Goal: Task Accomplishment & Management: Complete application form

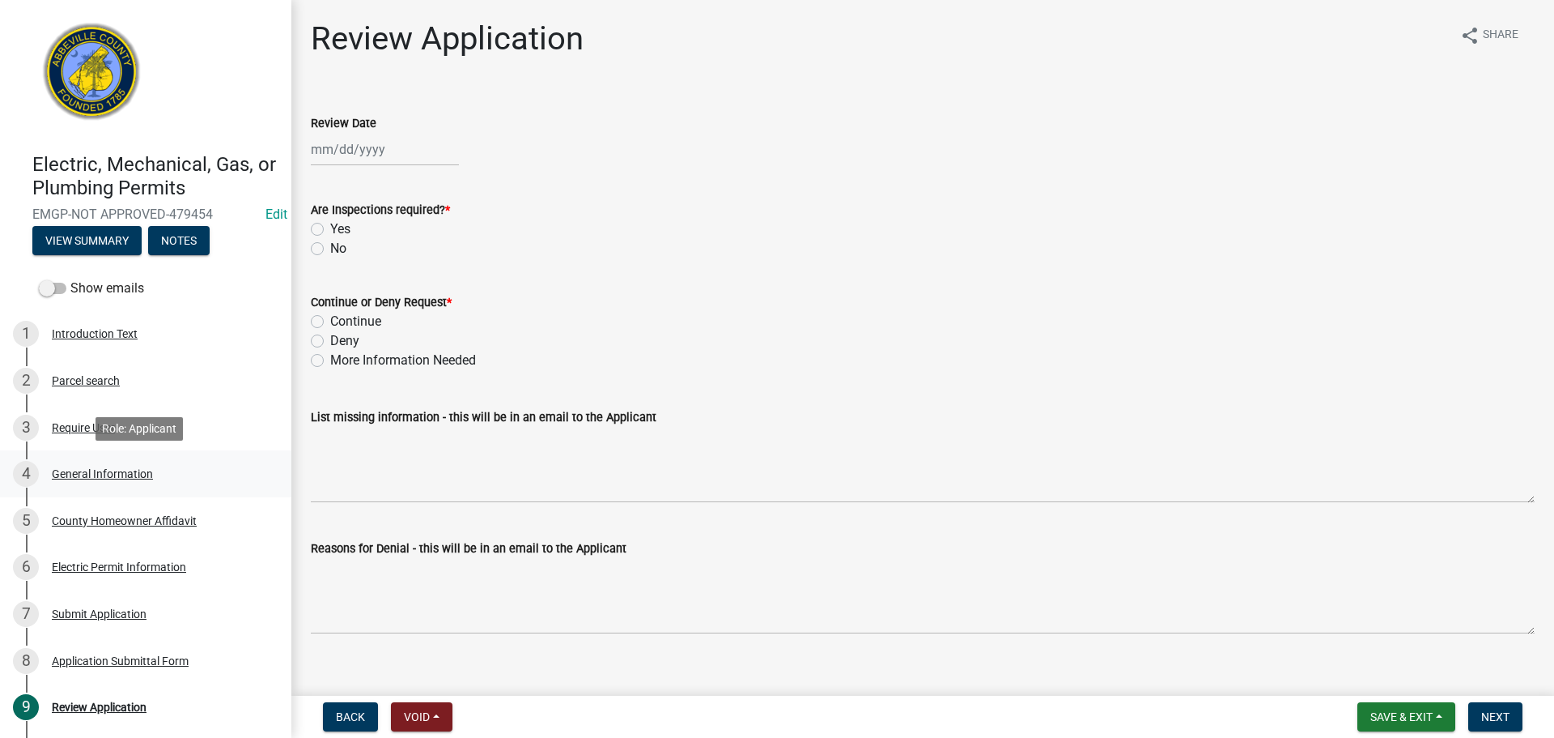
click at [138, 468] on div "General Information" at bounding box center [102, 473] width 101 height 11
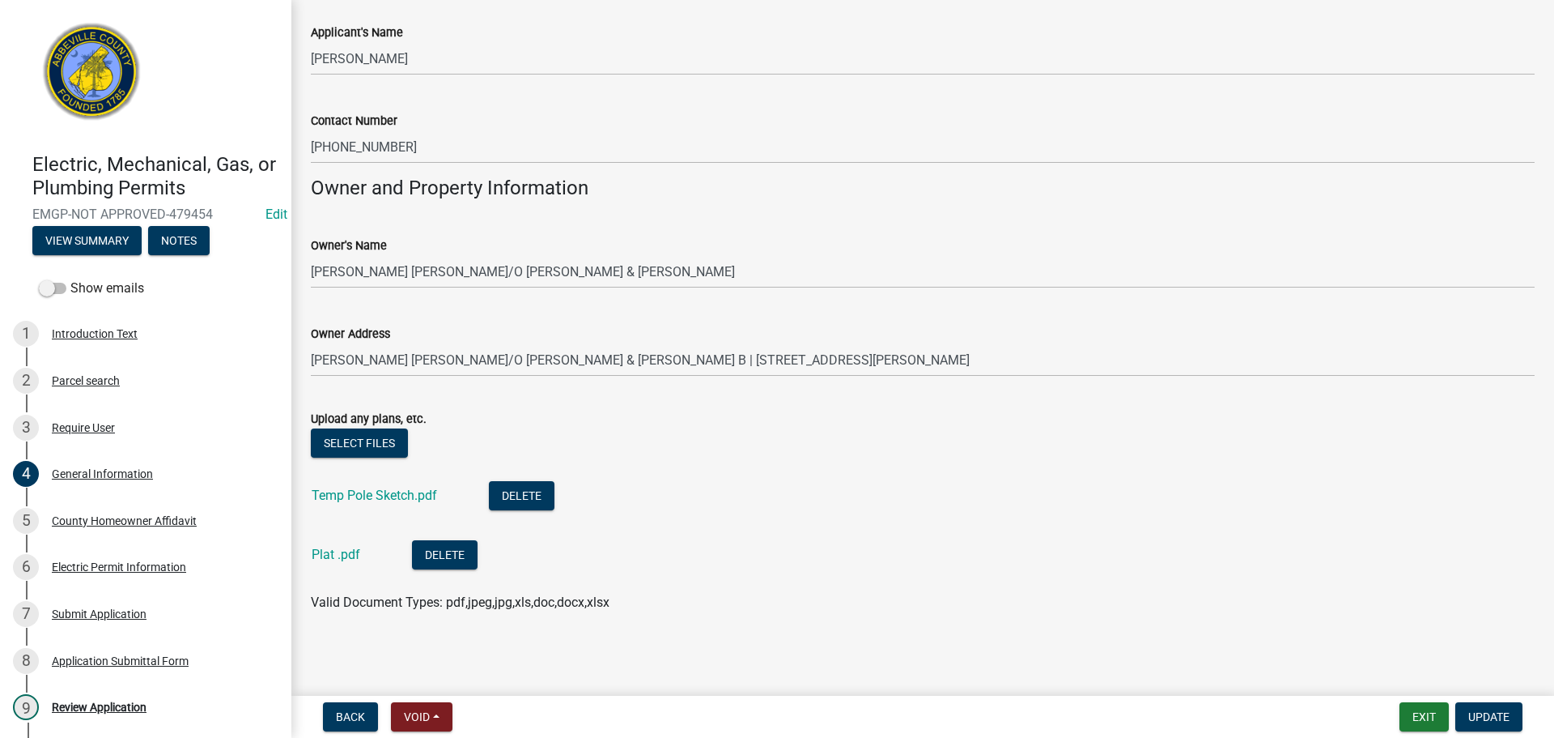
scroll to position [1123, 0]
click at [99, 568] on div "Electric Permit Information" at bounding box center [119, 566] width 134 height 11
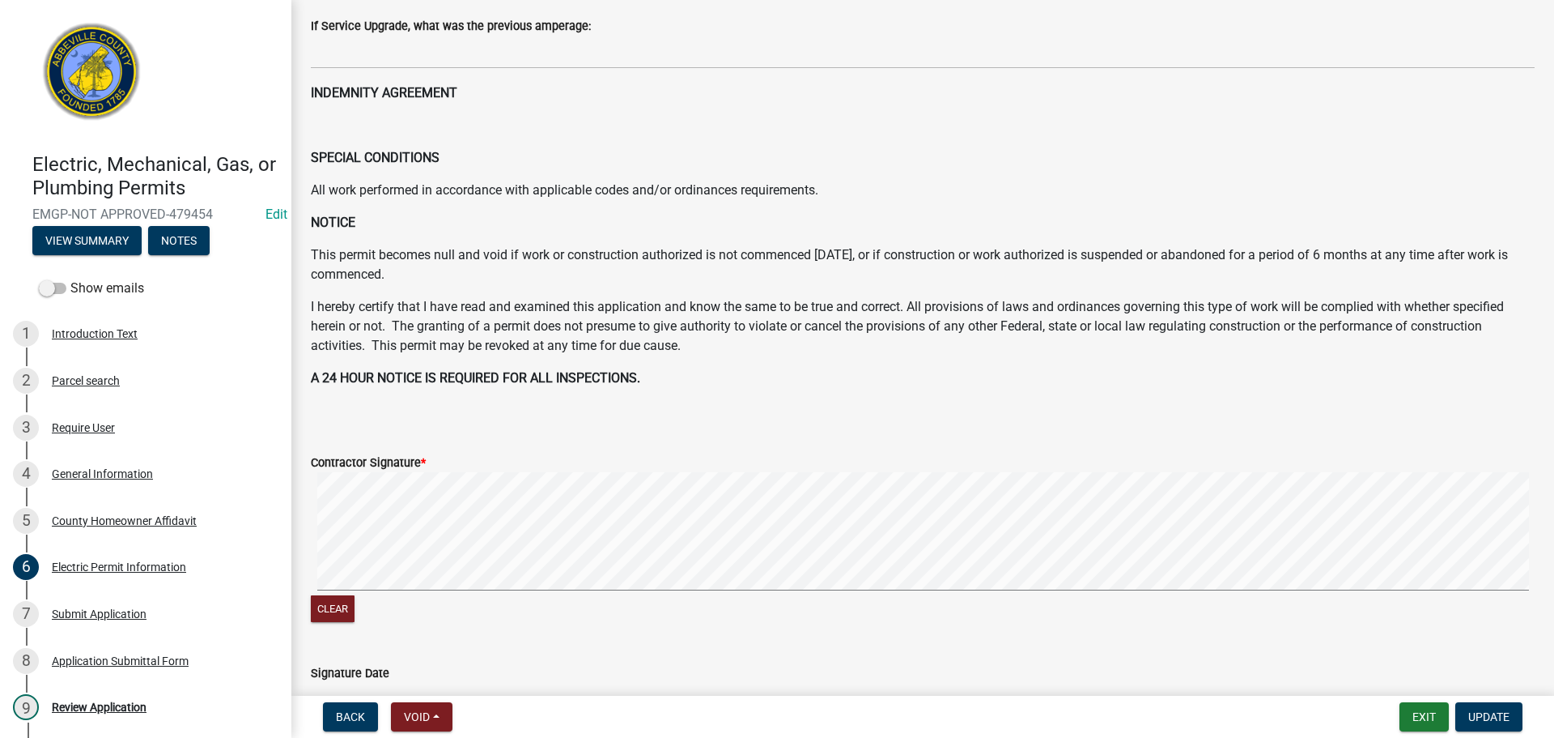
scroll to position [739, 0]
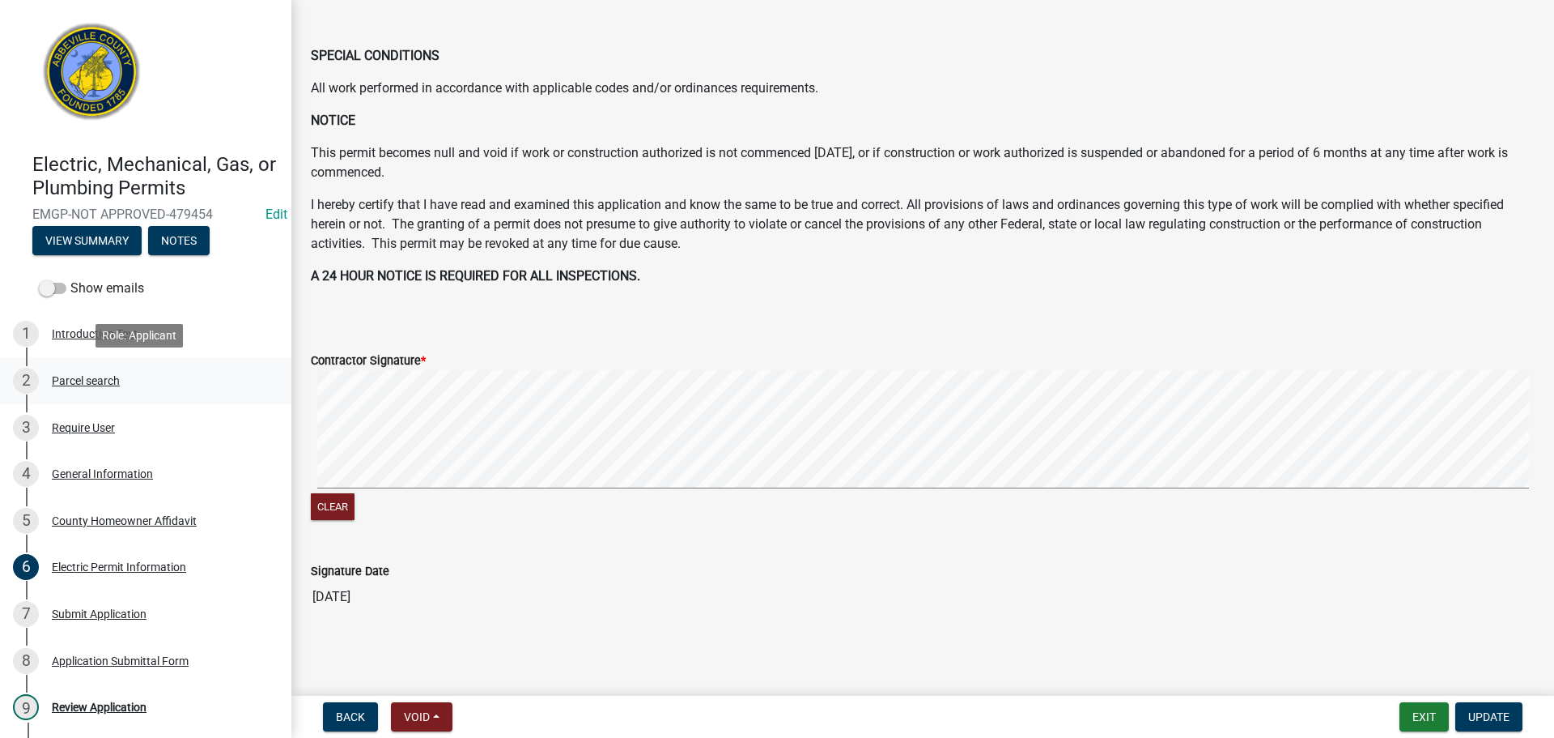
click at [76, 383] on div "Parcel search" at bounding box center [86, 380] width 68 height 11
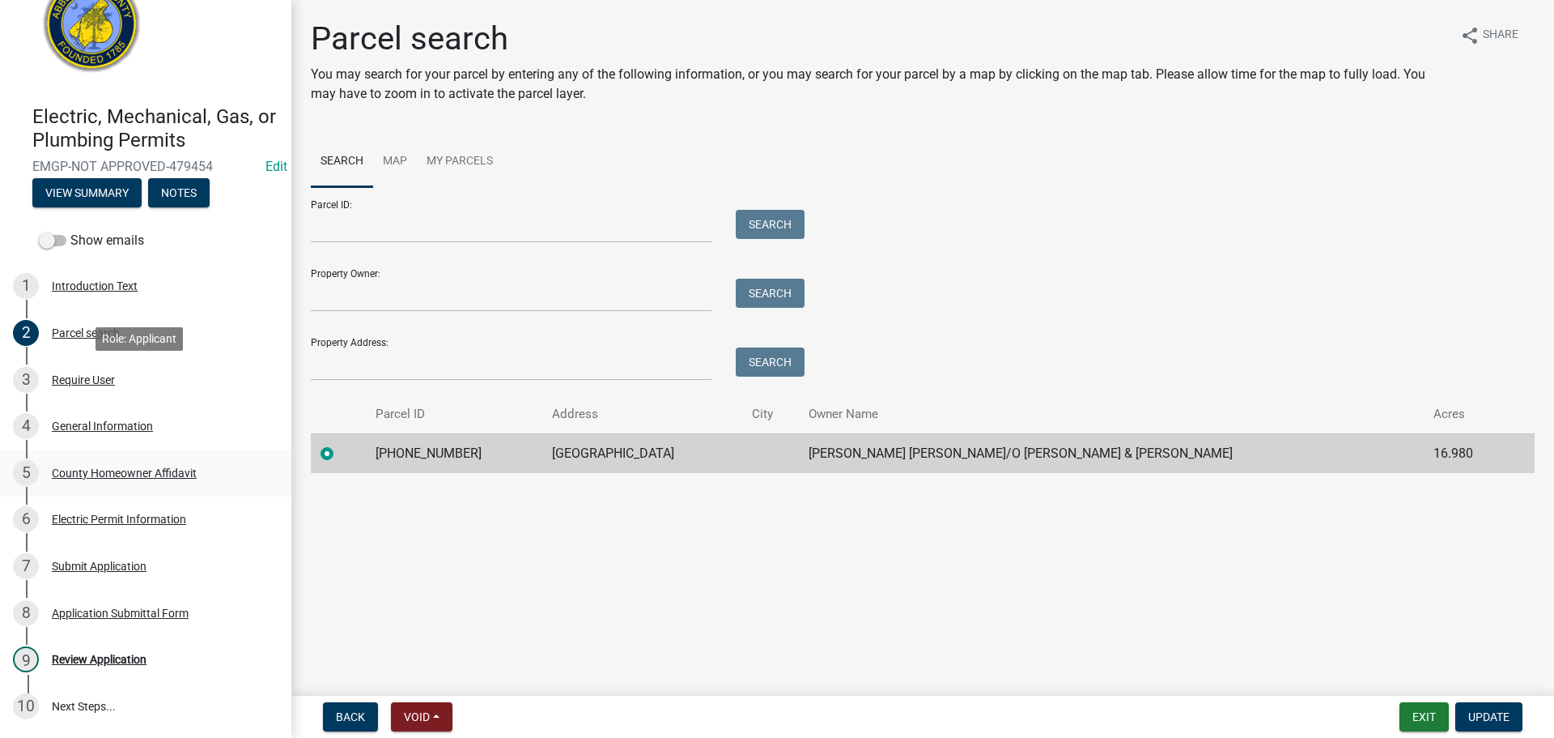
scroll to position [154, 0]
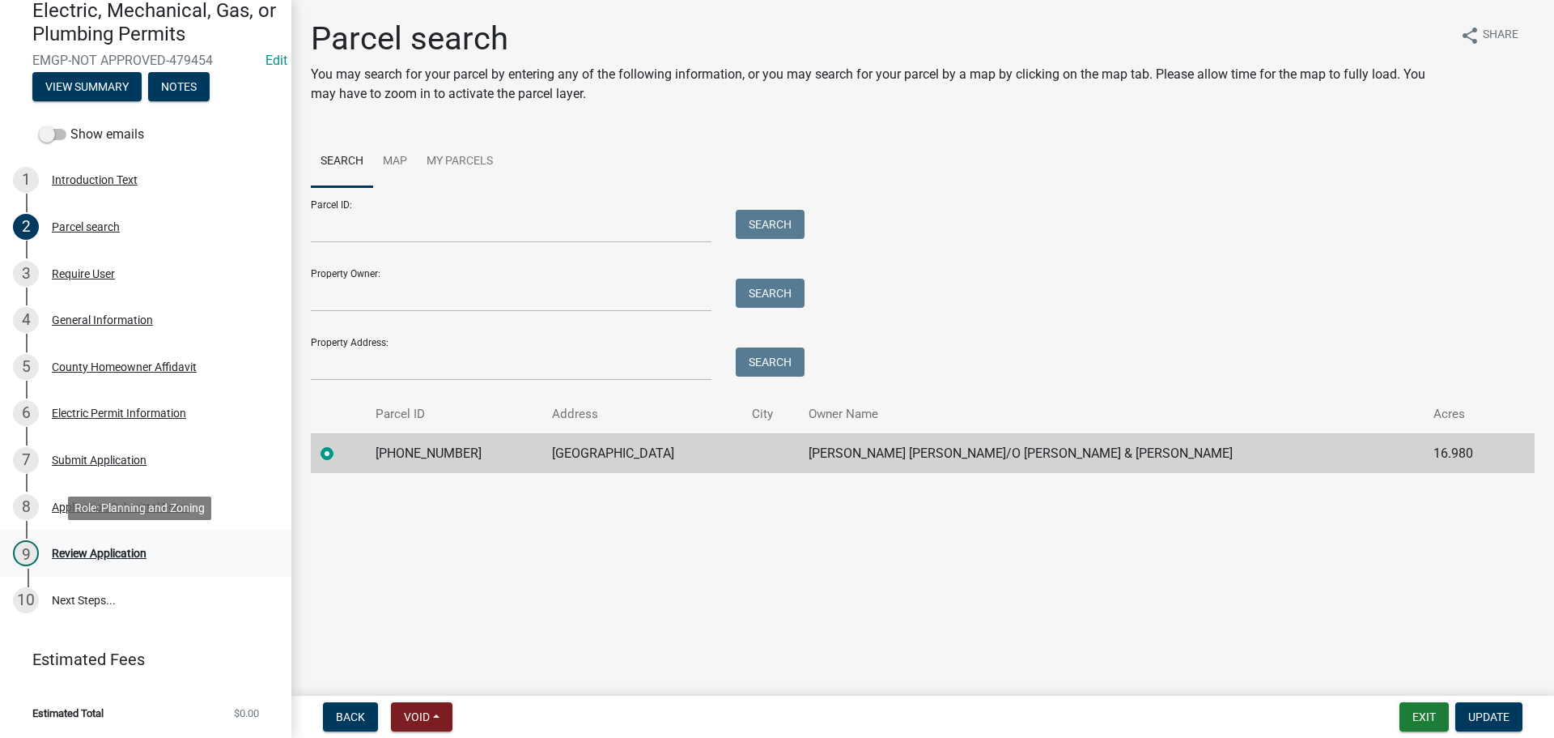
click at [83, 544] on div "9 Review Application" at bounding box center [139, 553] width 253 height 26
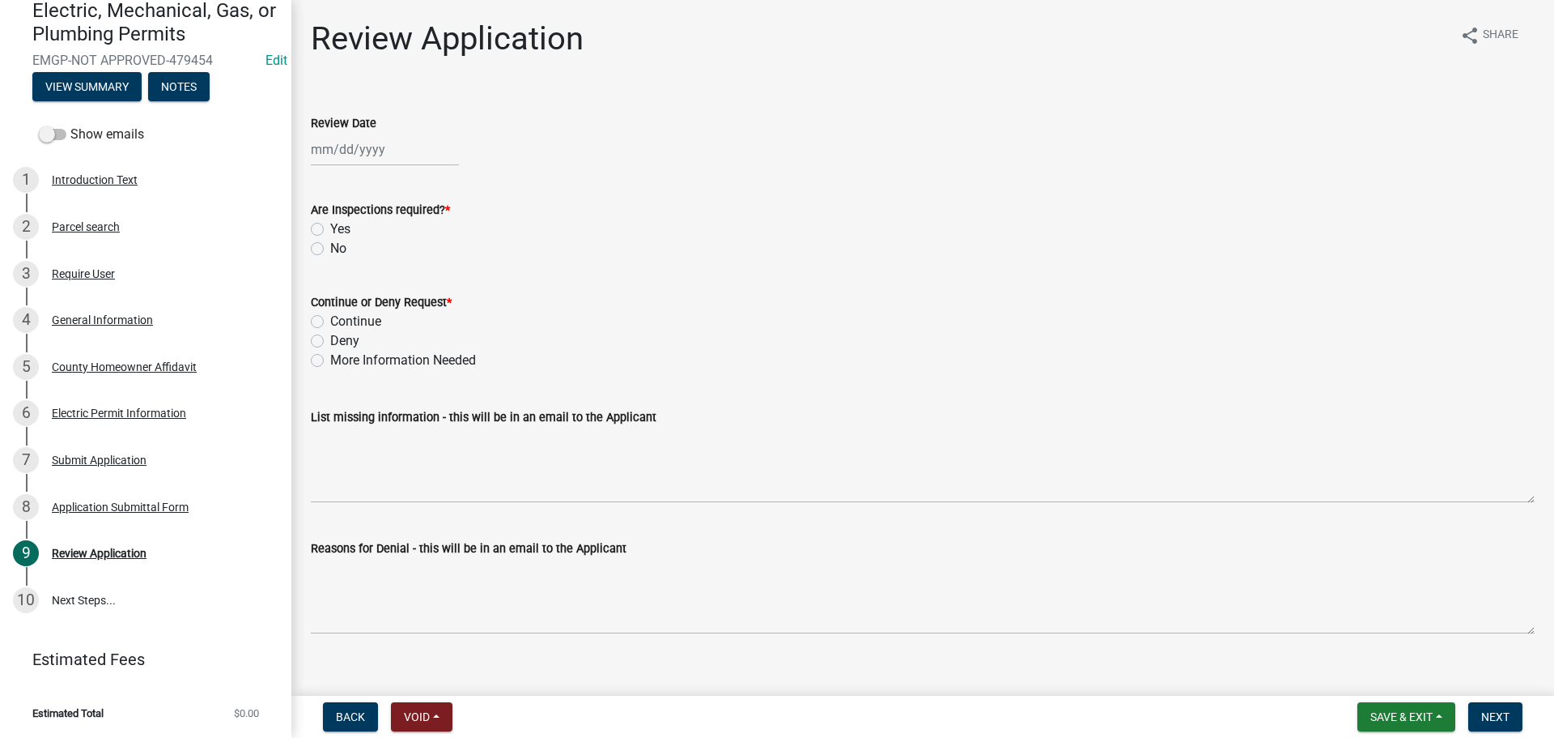
click at [342, 145] on div at bounding box center [385, 149] width 148 height 33
select select "9"
select select "2025"
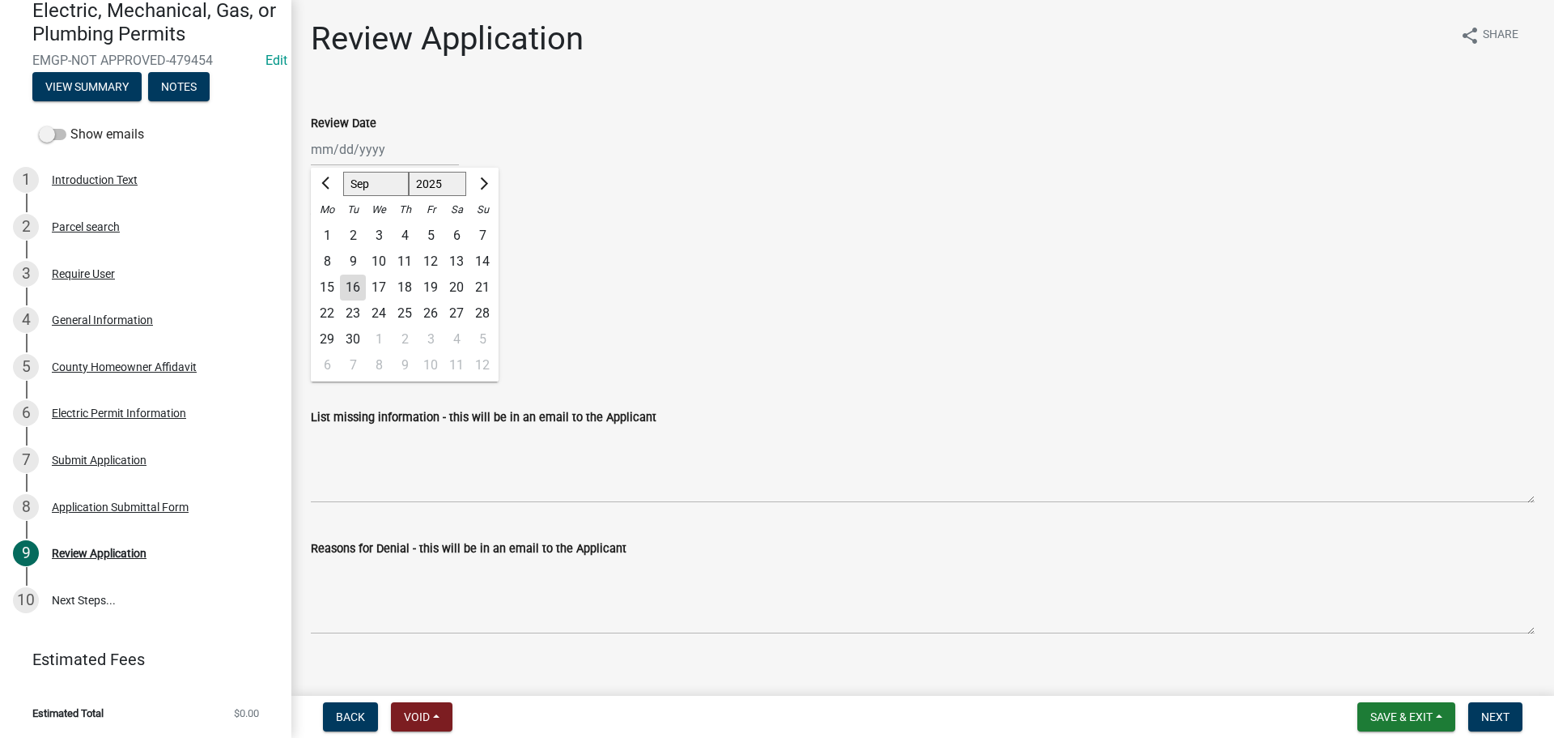
click at [350, 285] on div "16" at bounding box center [353, 287] width 26 height 26
type input "[DATE]"
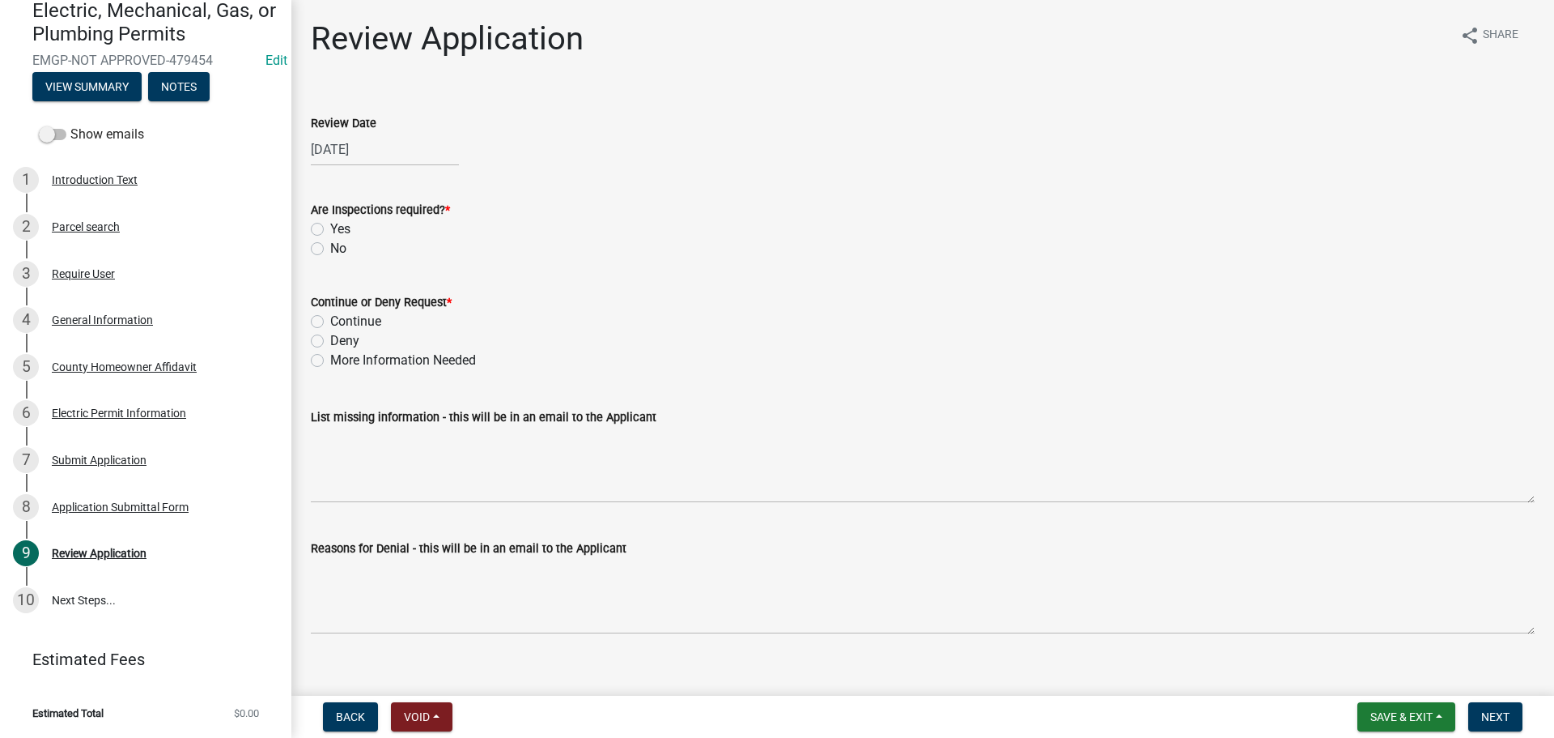
click at [330, 230] on label "Yes" at bounding box center [340, 228] width 20 height 19
click at [330, 230] on input "Yes" at bounding box center [335, 224] width 11 height 11
radio input "true"
click at [330, 322] on label "Continue" at bounding box center [355, 321] width 51 height 19
click at [330, 322] on input "Continue" at bounding box center [335, 317] width 11 height 11
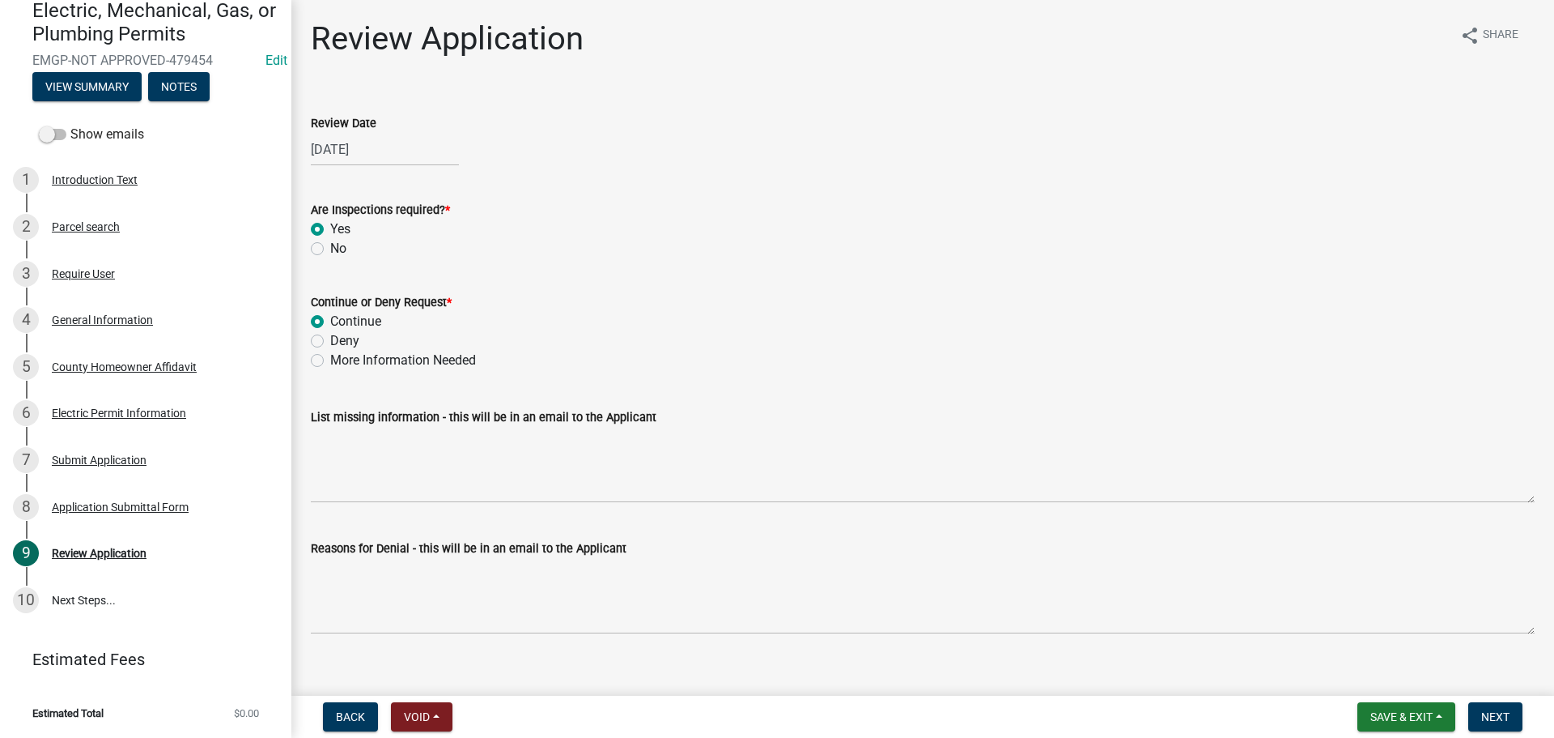
radio input "true"
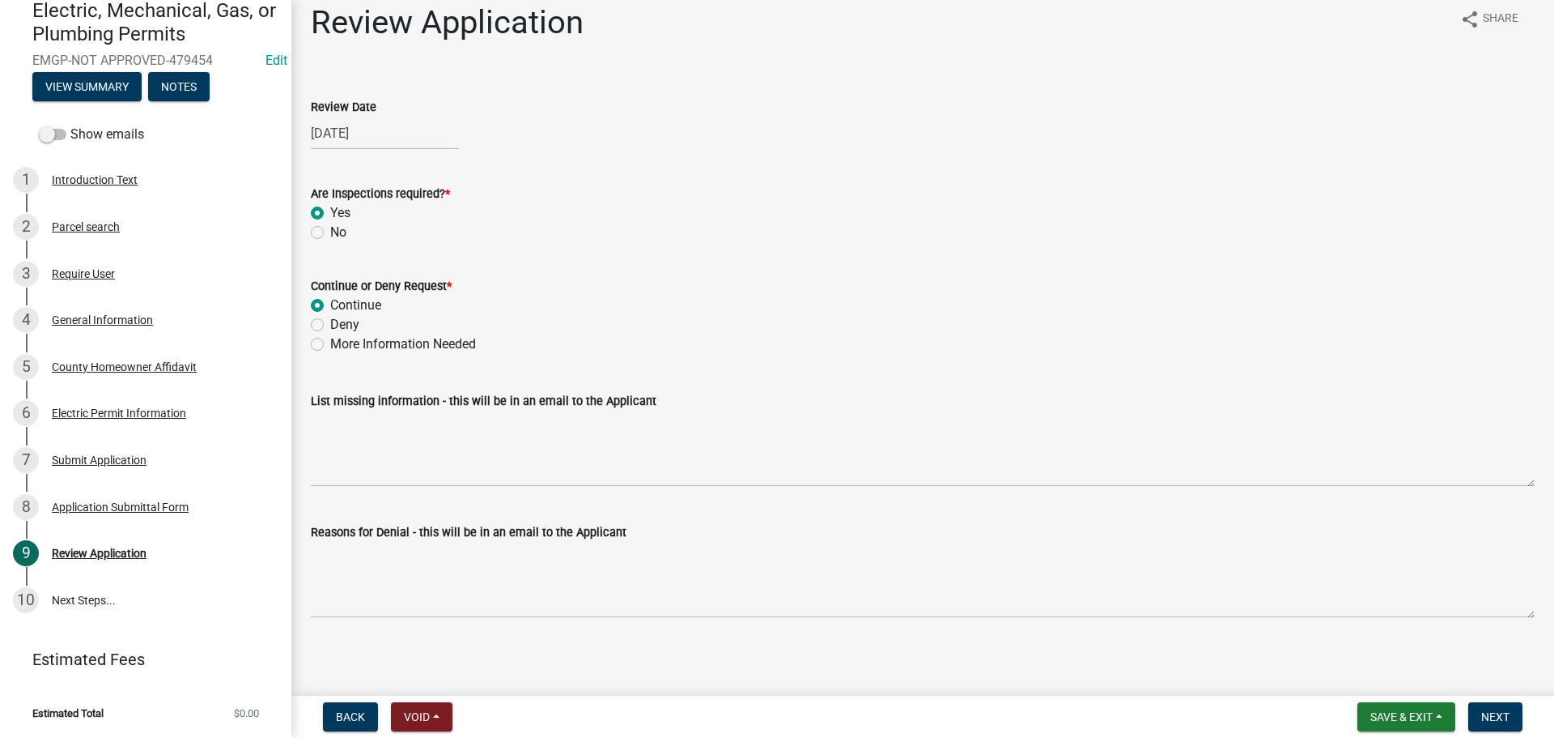
scroll to position [21, 0]
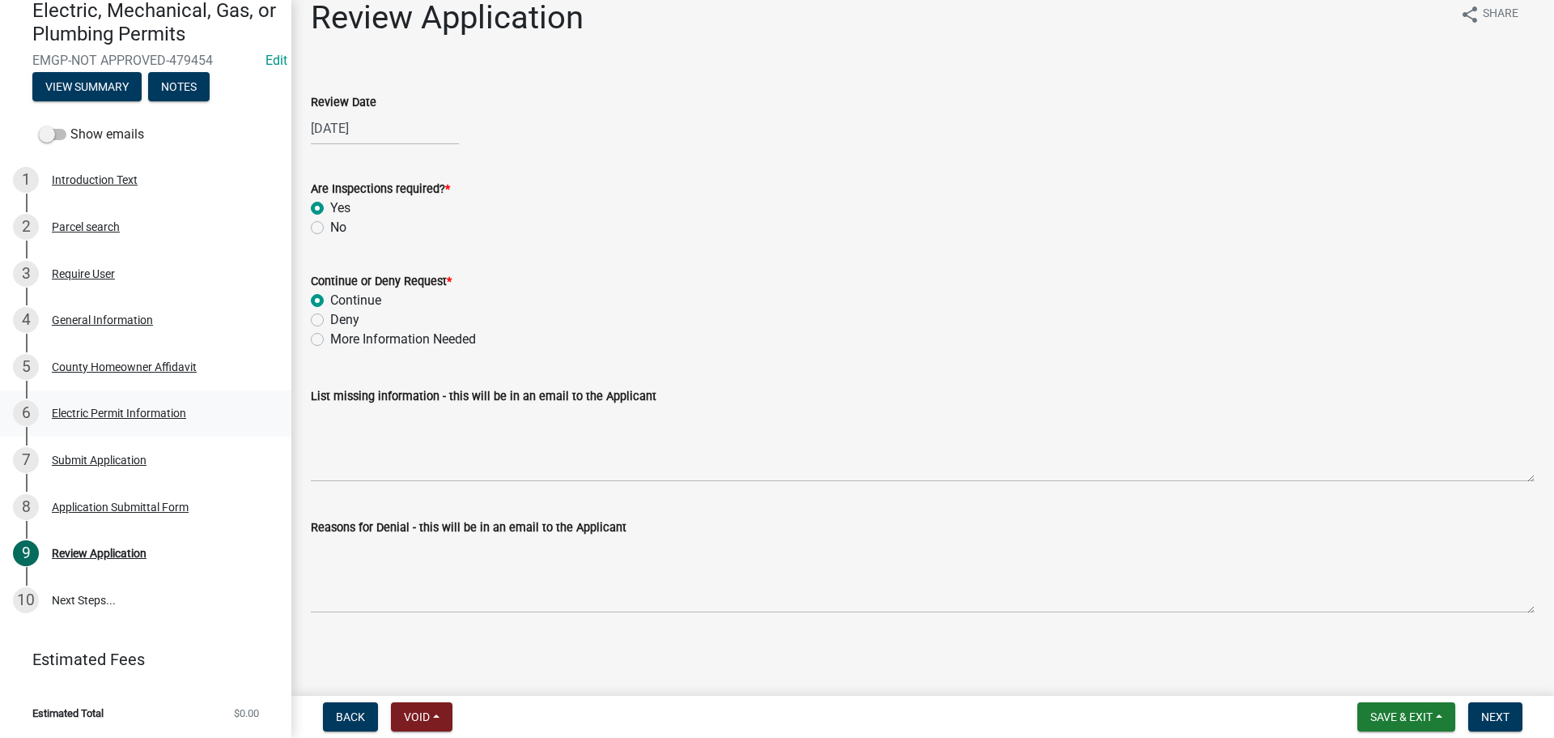
click at [145, 410] on div "Electric Permit Information" at bounding box center [119, 412] width 134 height 11
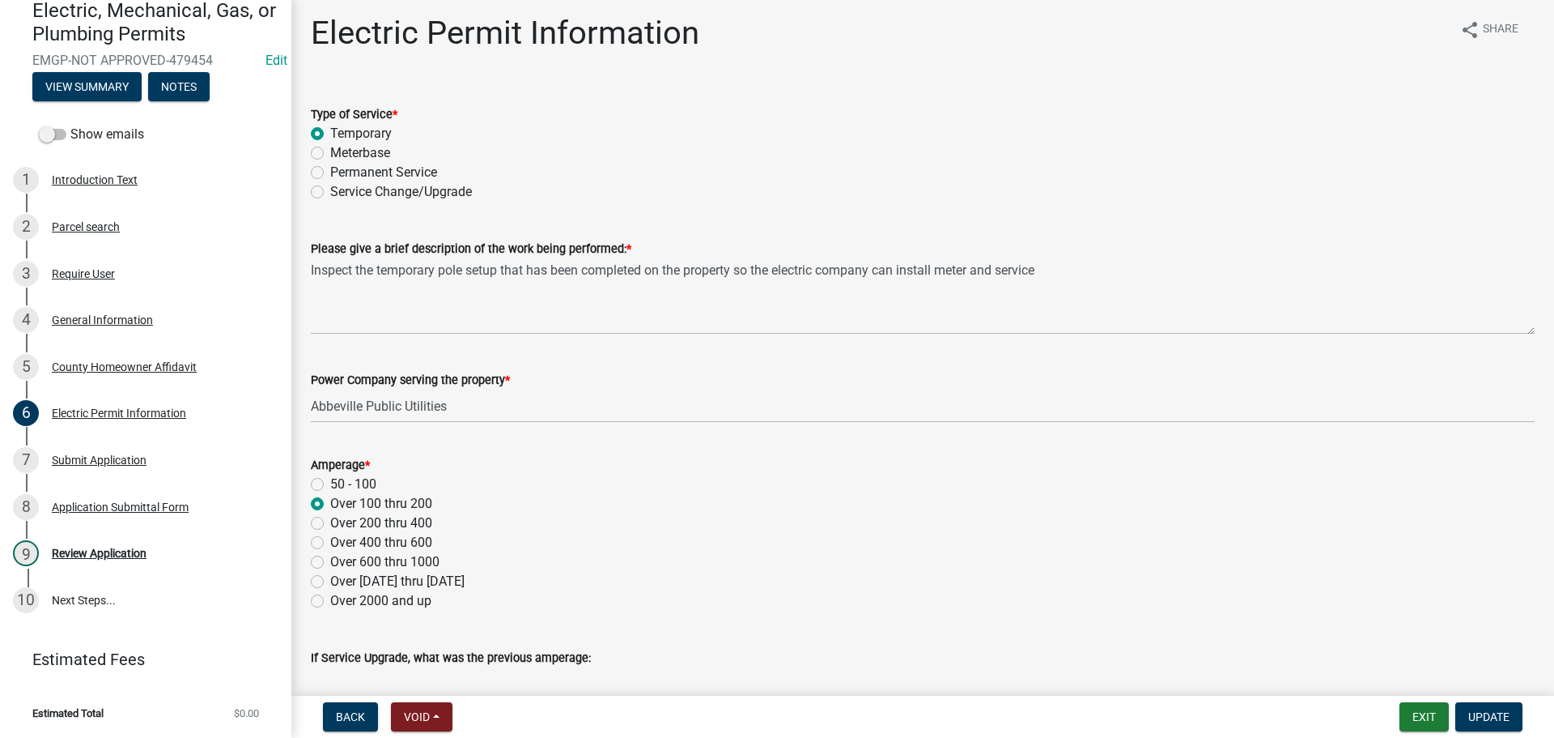
scroll to position [0, 0]
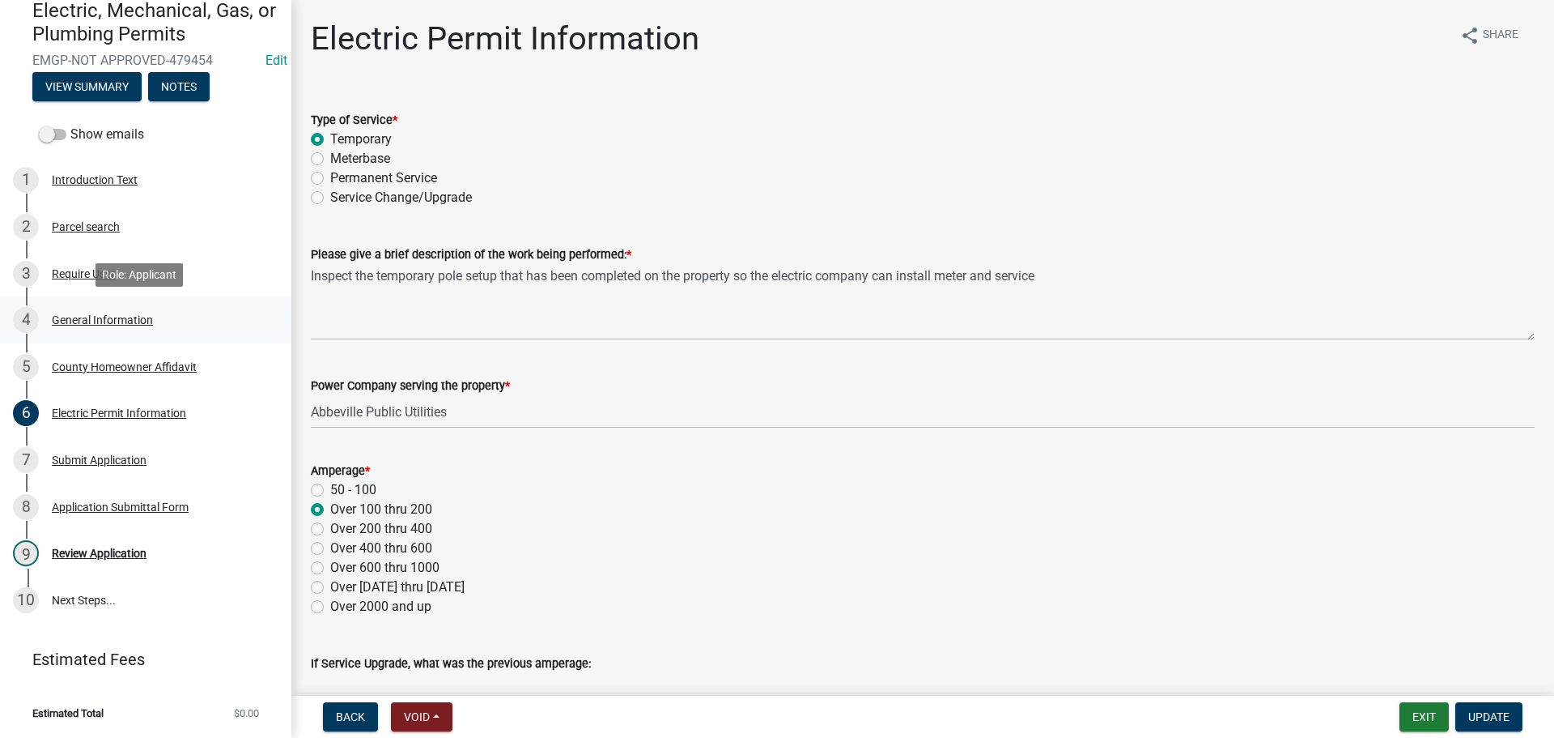
click at [100, 322] on div "General Information" at bounding box center [102, 319] width 101 height 11
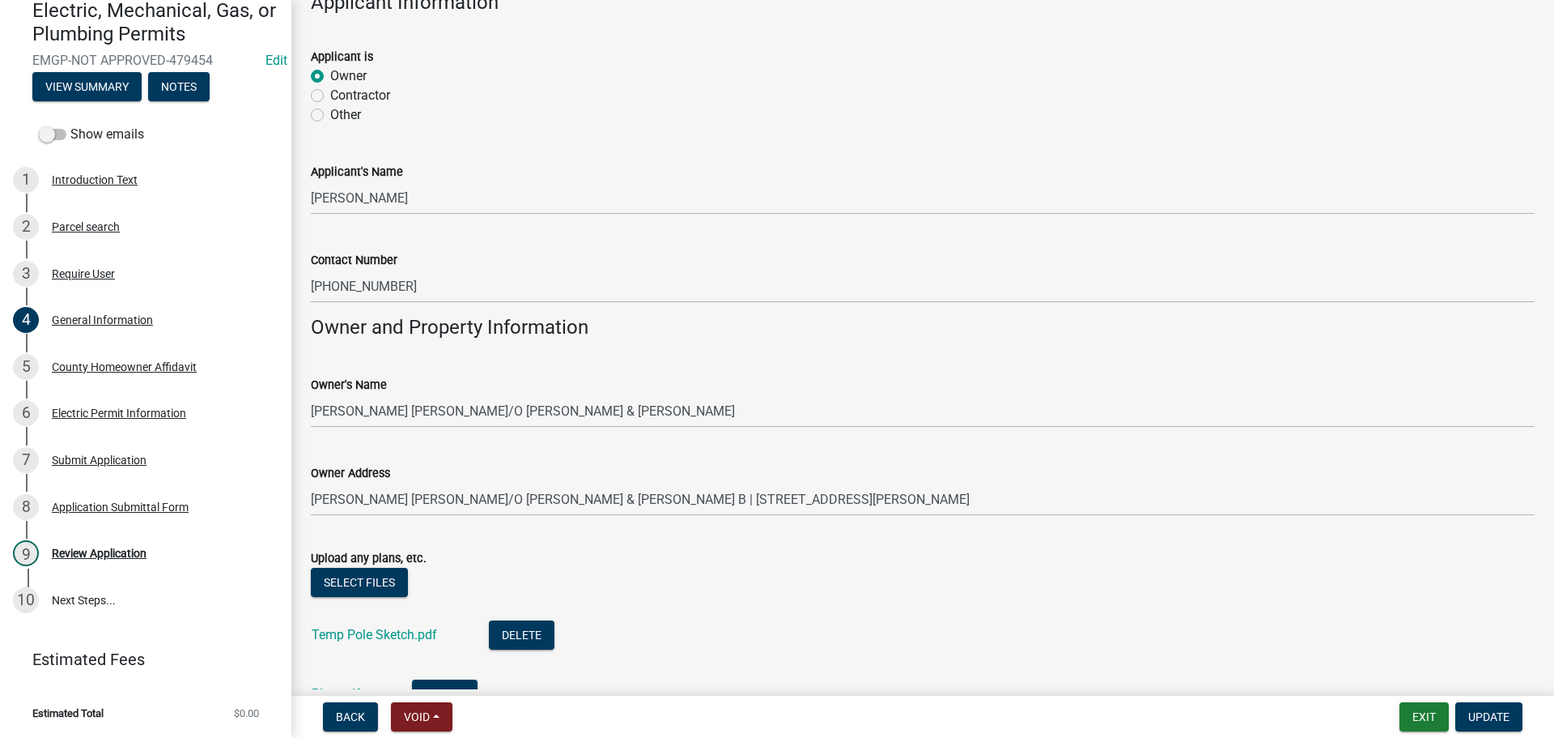
scroll to position [1123, 0]
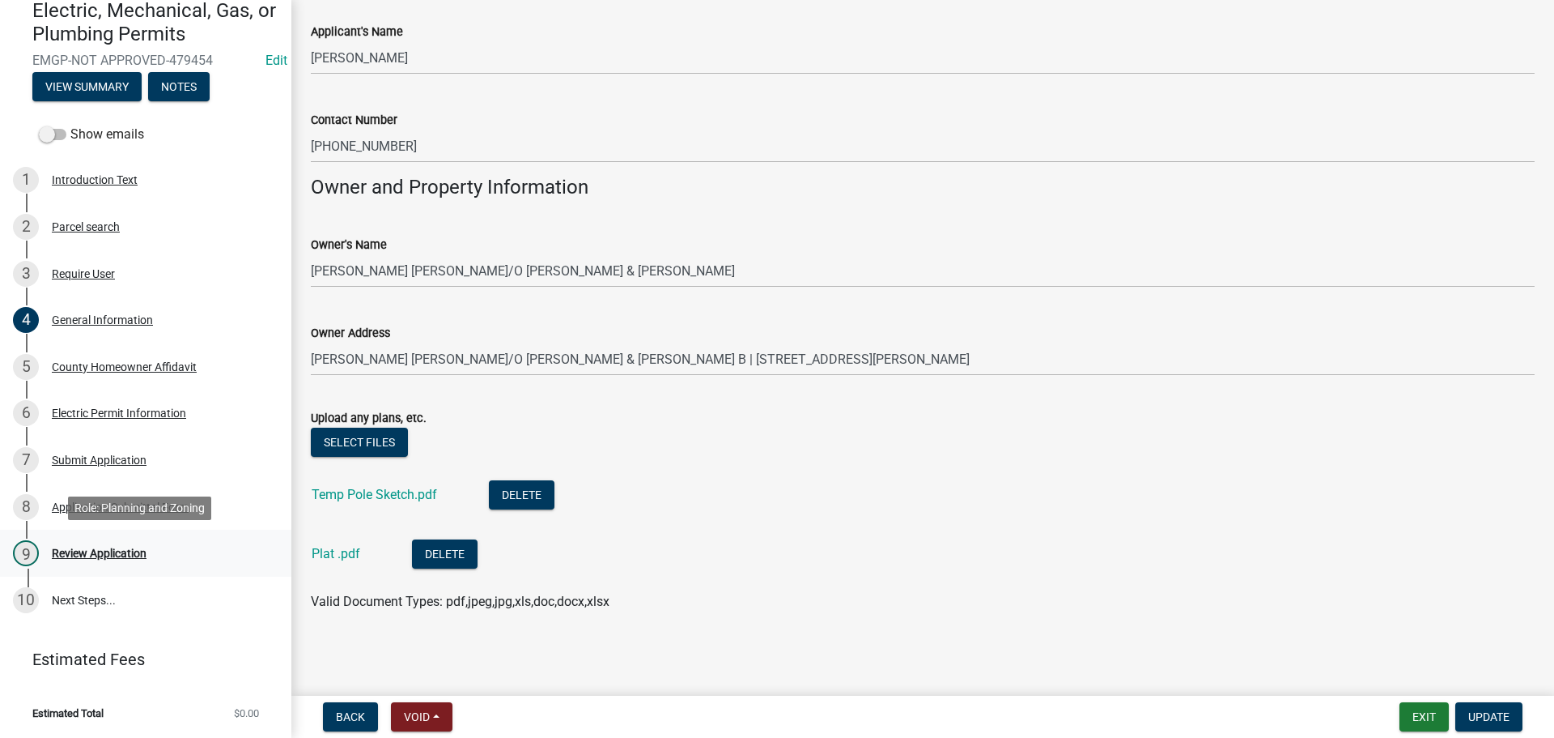
click at [95, 551] on div "Review Application" at bounding box center [99, 552] width 95 height 11
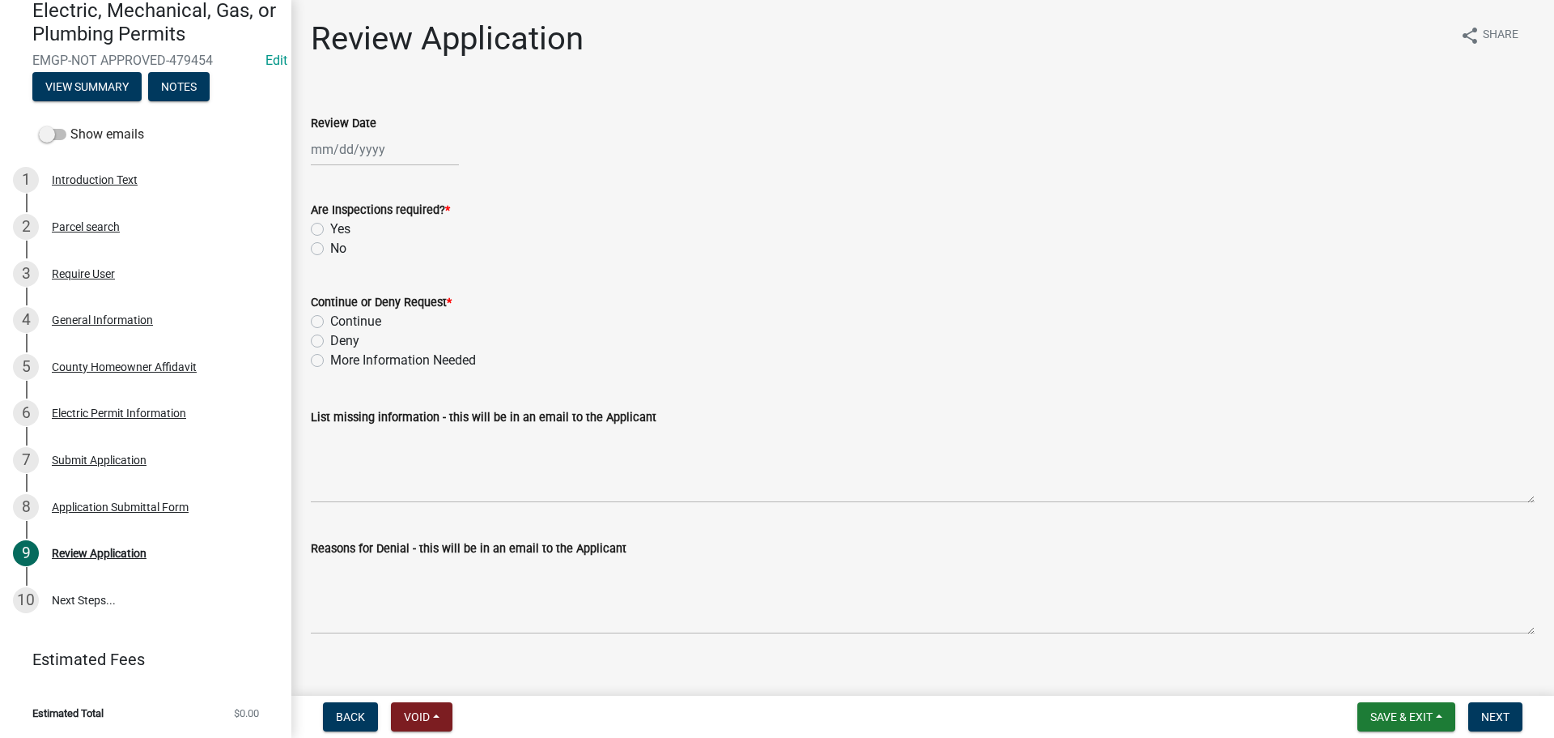
click at [358, 156] on div at bounding box center [385, 149] width 148 height 33
select select "9"
select select "2025"
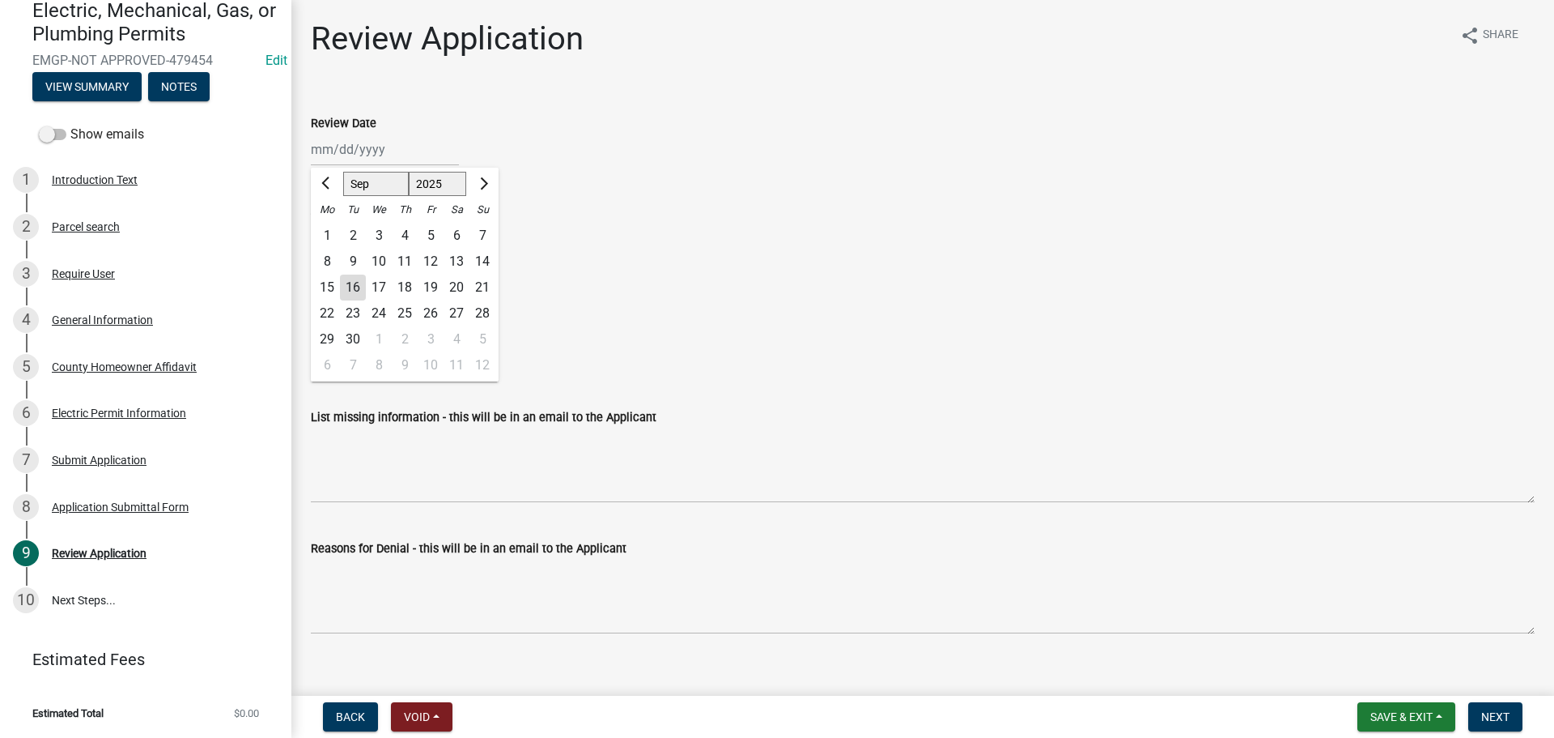
click at [351, 285] on div "16" at bounding box center [353, 287] width 26 height 26
type input "[DATE]"
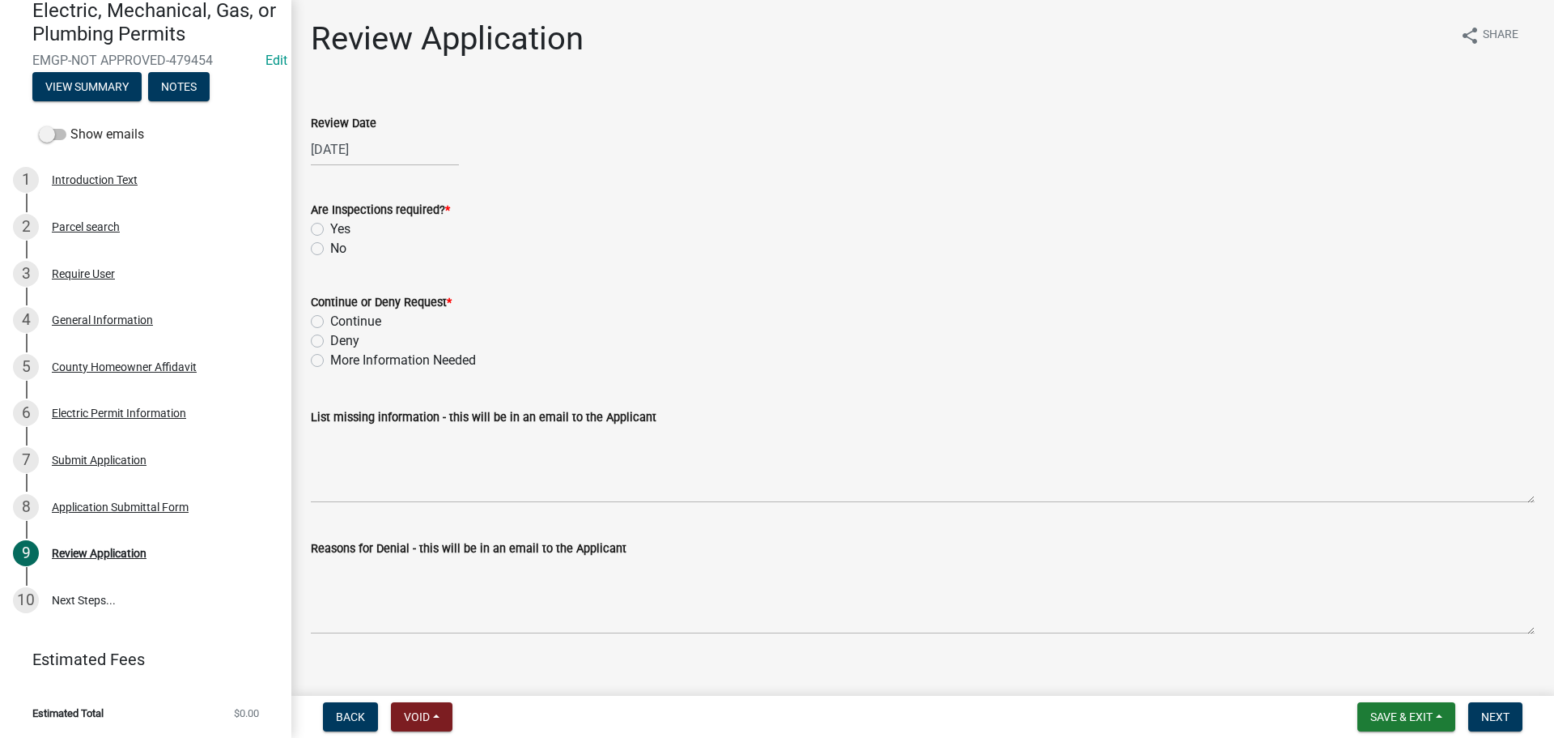
click at [330, 232] on label "Yes" at bounding box center [340, 228] width 20 height 19
click at [330, 230] on input "Yes" at bounding box center [335, 224] width 11 height 11
radio input "true"
click at [330, 319] on label "Continue" at bounding box center [355, 321] width 51 height 19
click at [330, 319] on input "Continue" at bounding box center [335, 317] width 11 height 11
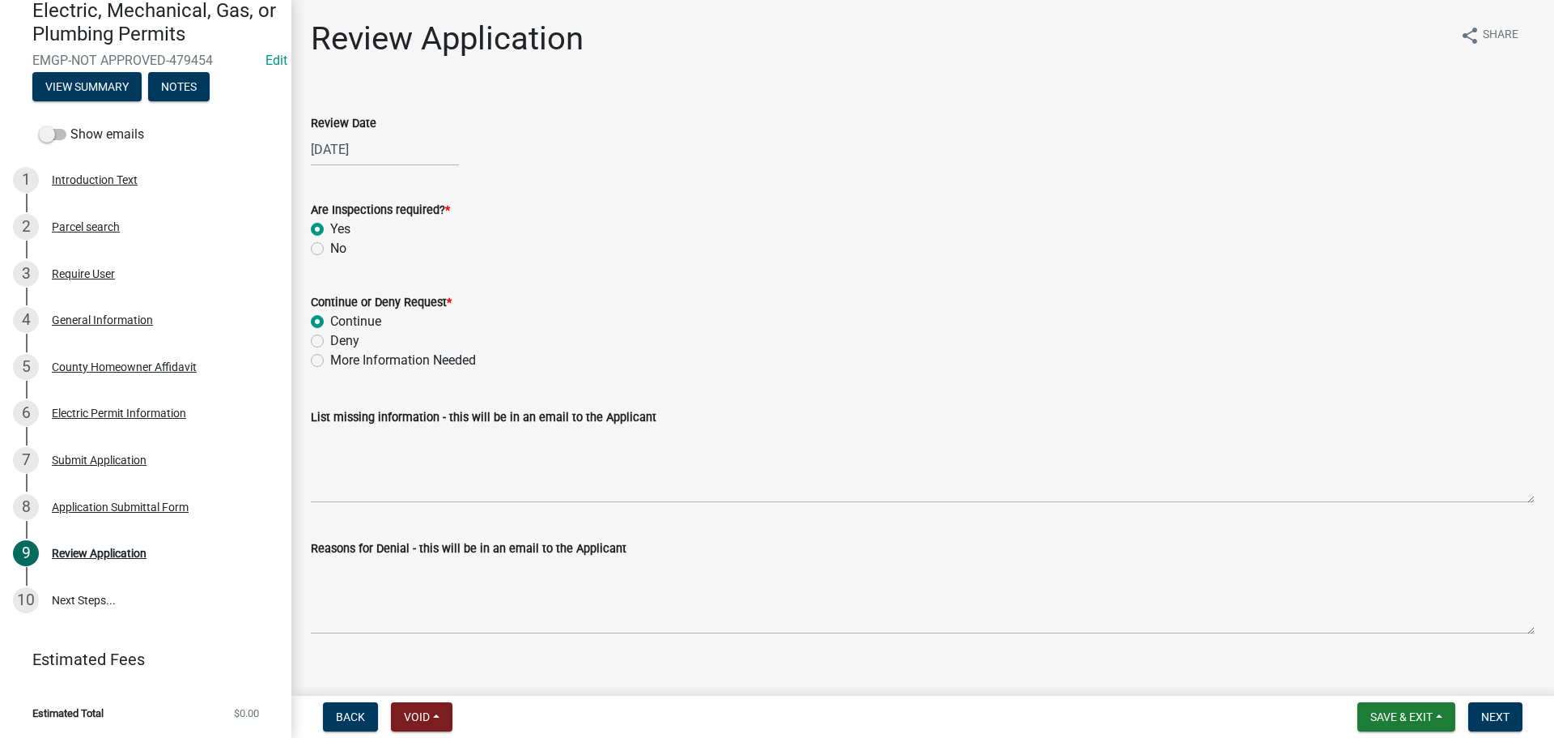
radio input "true"
click at [1492, 712] on span "Next" at bounding box center [1496, 716] width 28 height 13
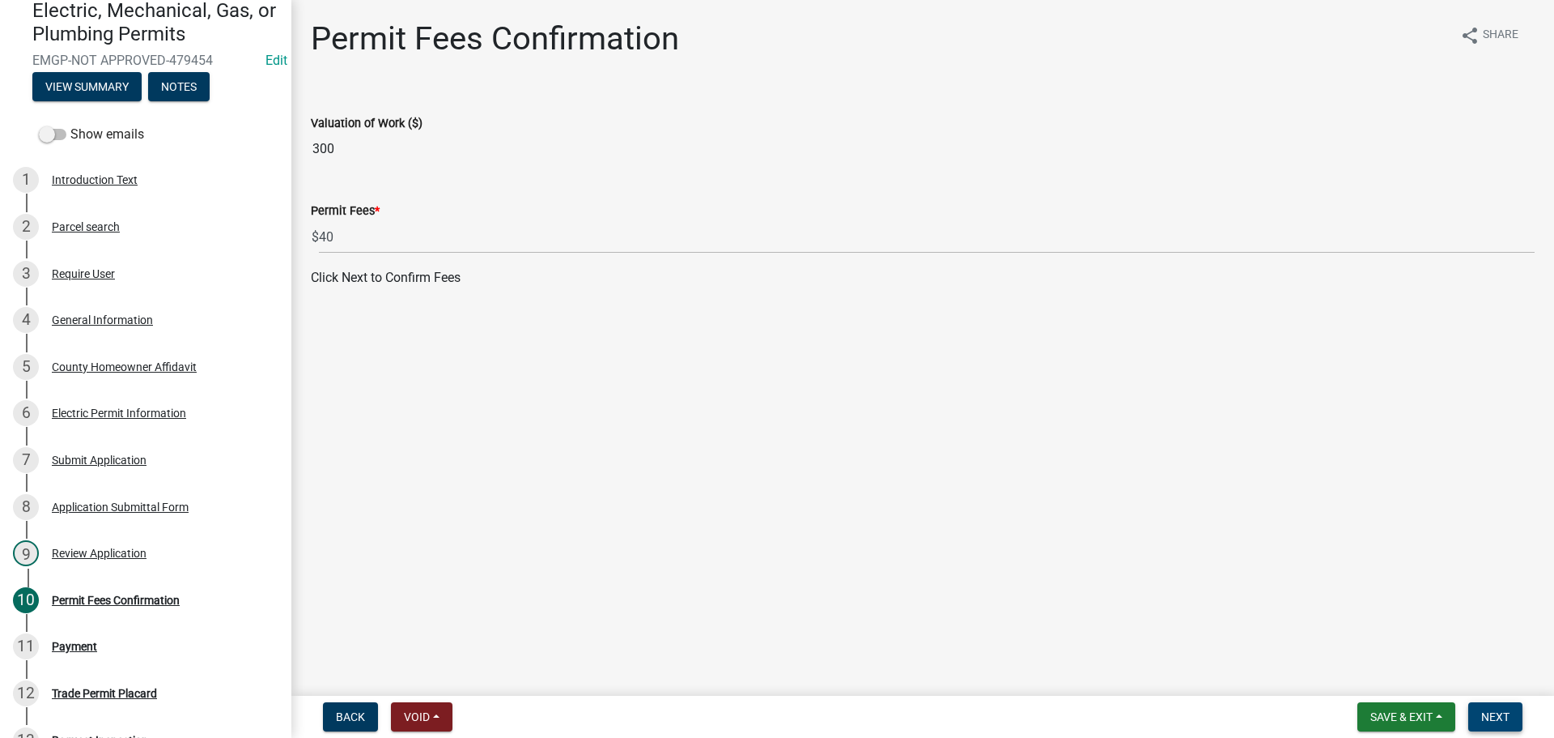
click at [1503, 712] on span "Next" at bounding box center [1496, 716] width 28 height 13
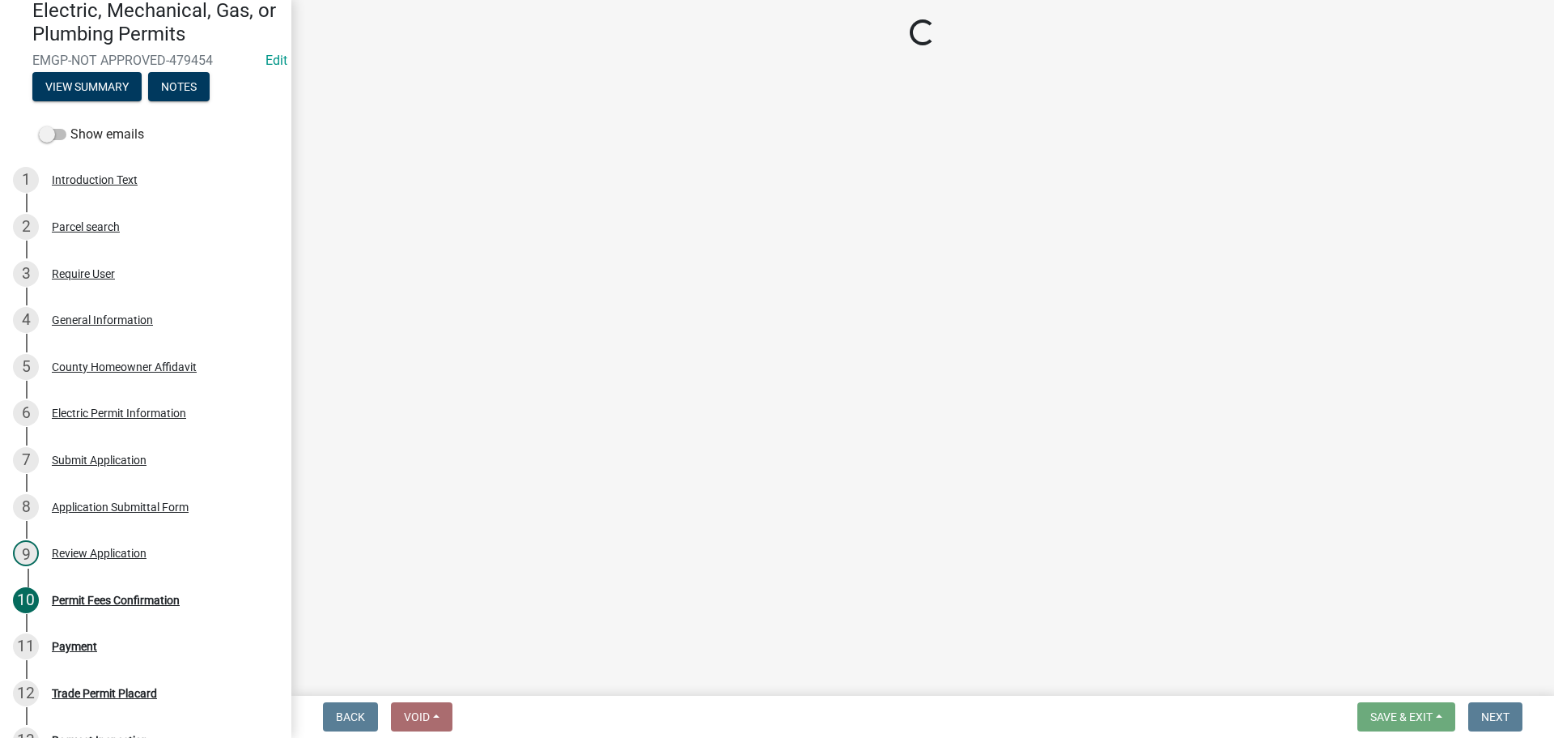
select select "3: 3"
